Goal: Transaction & Acquisition: Purchase product/service

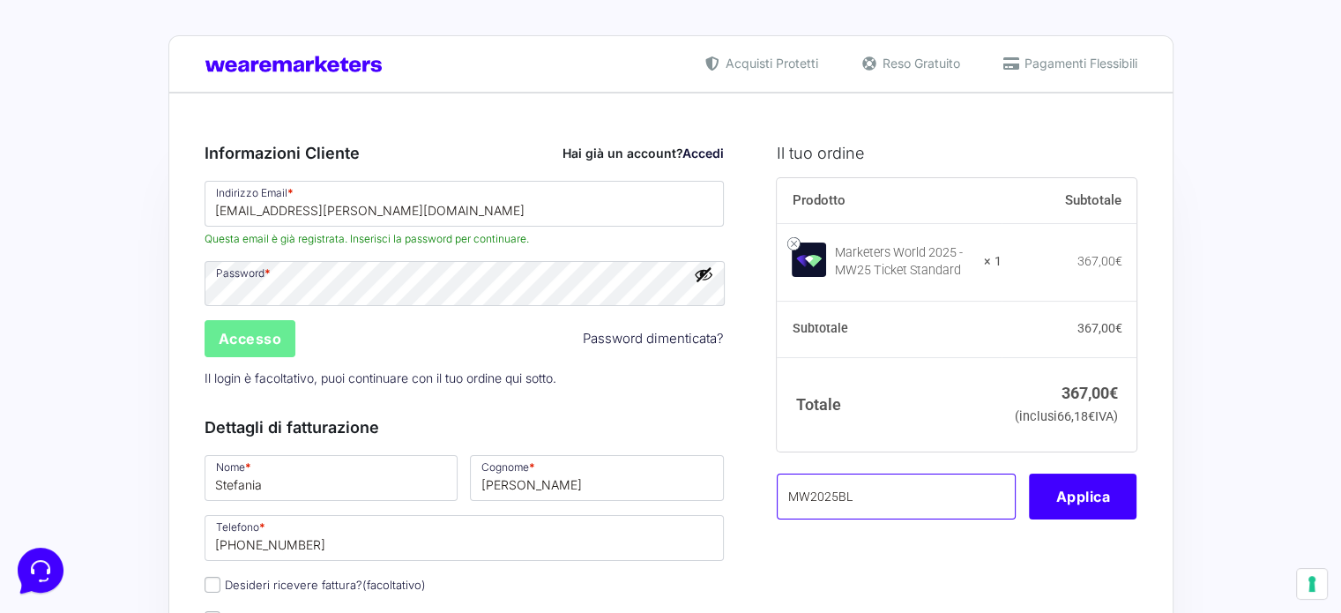
click at [917, 519] on input "MW2025BL" at bounding box center [896, 496] width 239 height 46
paste input "5BRAINLAB"
type input "MW25BRAINLAB"
click at [1067, 519] on button "Applica" at bounding box center [1083, 496] width 108 height 46
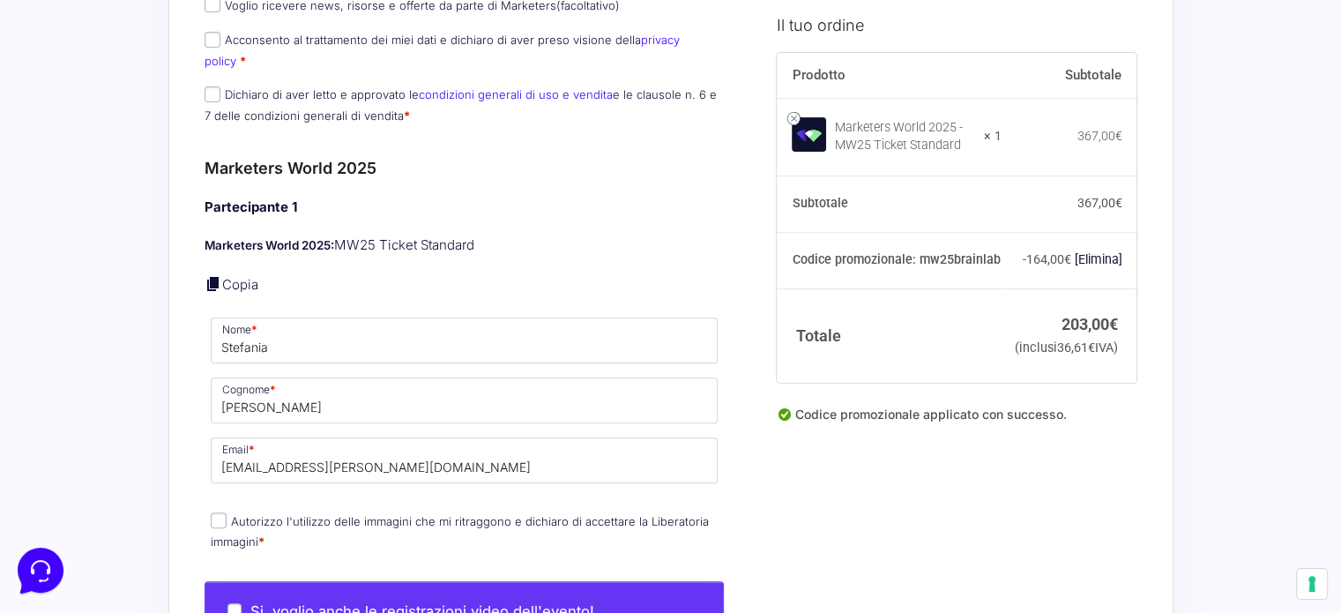
scroll to position [705, 0]
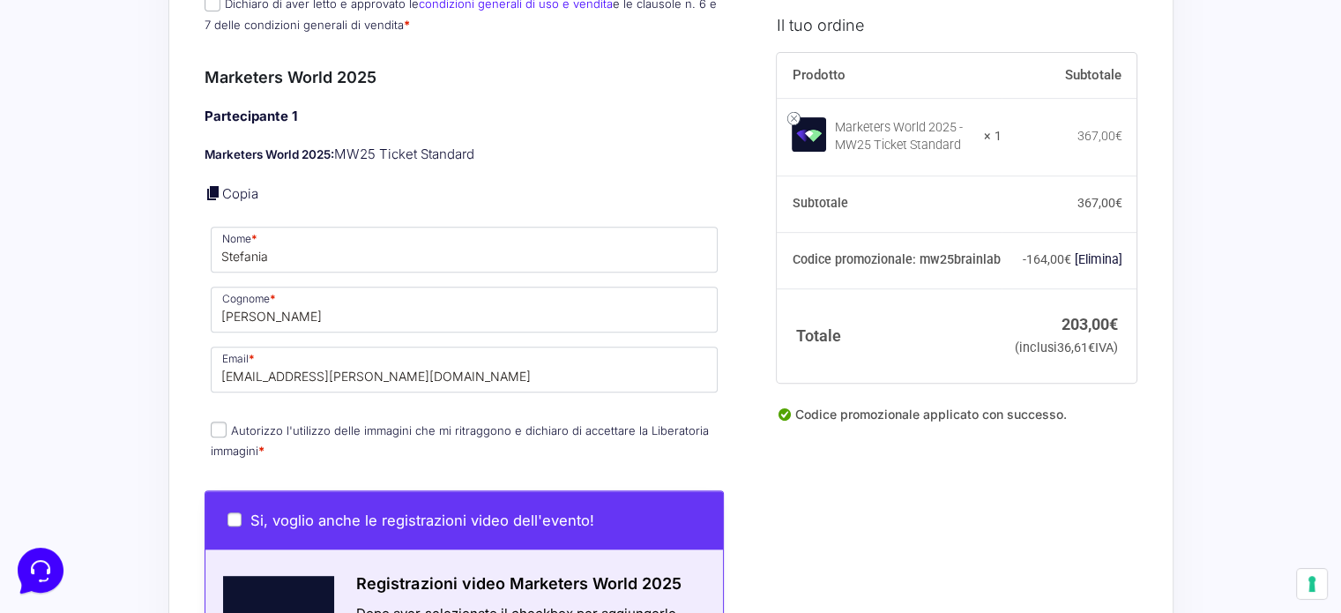
click at [261, 423] on label "Autorizzo l'utilizzo delle immagini che mi ritraggono e [PERSON_NAME] di accett…" at bounding box center [460, 440] width 498 height 34
click at [227, 421] on input "Autorizzo l'utilizzo delle immagini che mi ritraggono e [PERSON_NAME] di accett…" at bounding box center [219, 429] width 16 height 16
checkbox input "true"
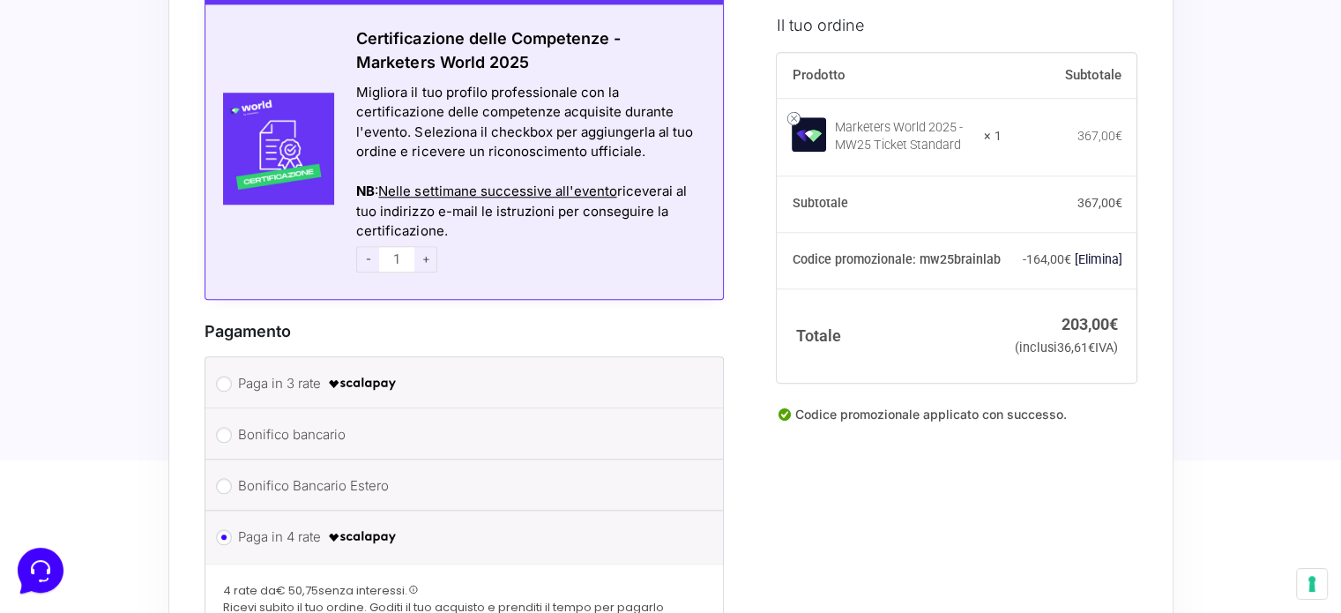
scroll to position [1675, 0]
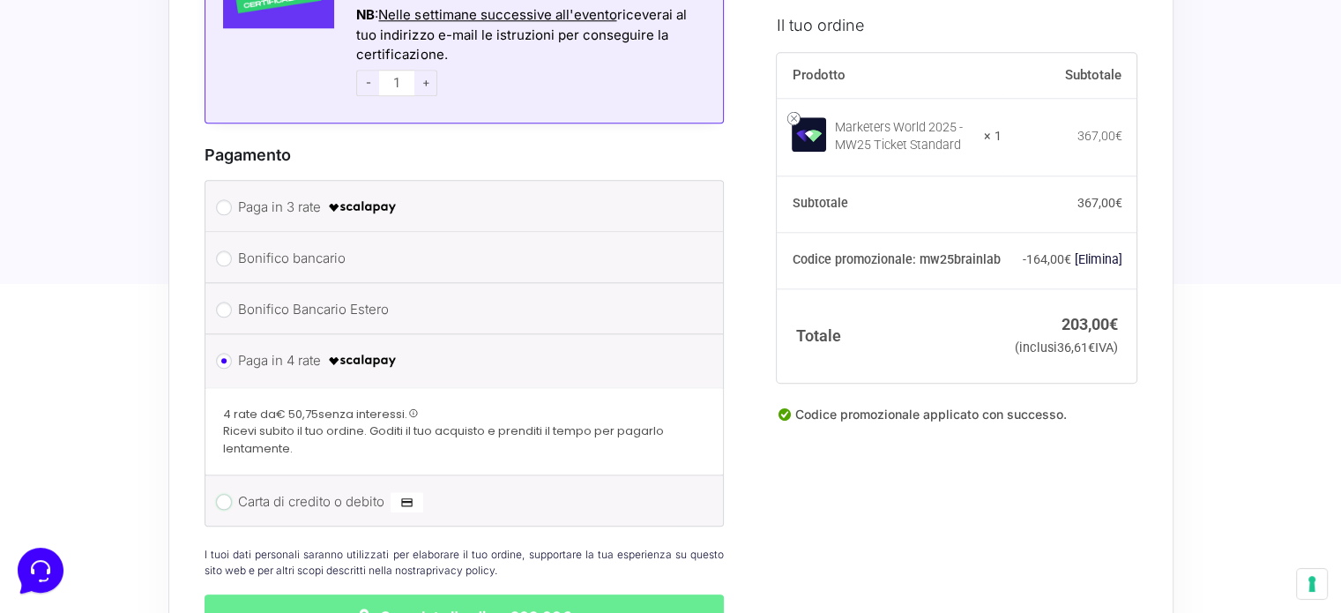
click at [221, 494] on input "Carta di credito o debito" at bounding box center [224, 502] width 16 height 16
radio input "true"
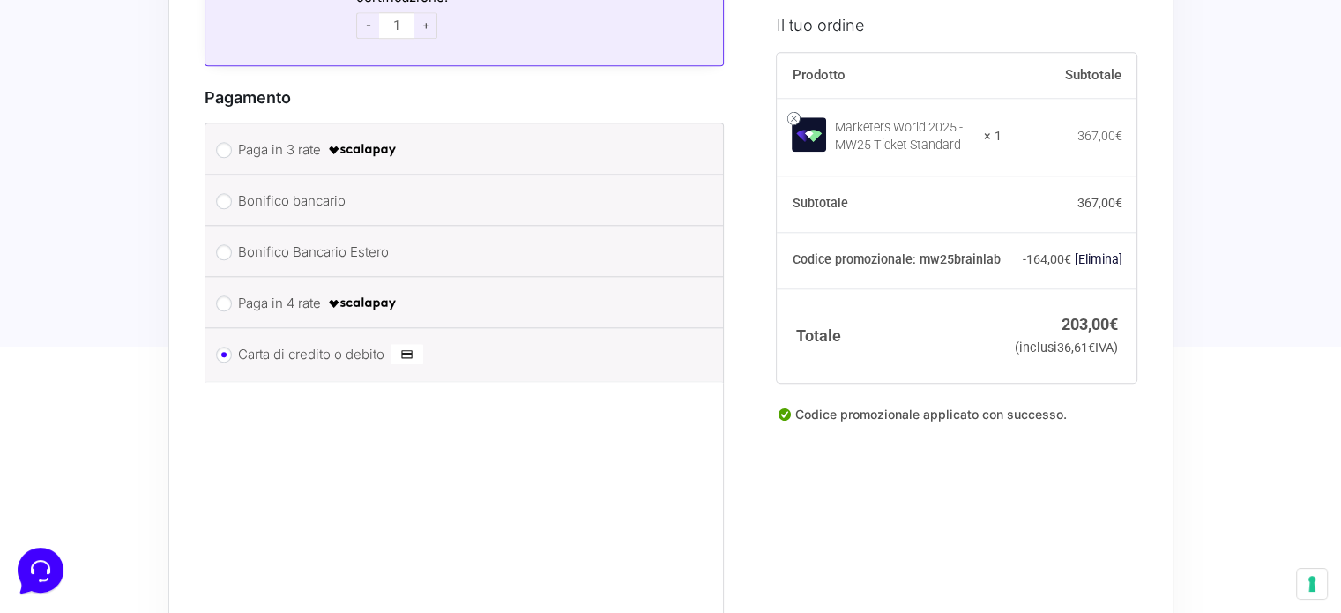
scroll to position [1763, 0]
